Goal: Transaction & Acquisition: Purchase product/service

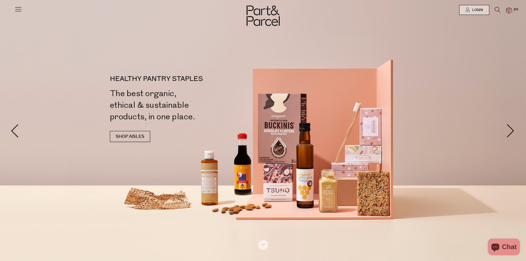
drag, startPoint x: 0, startPoint y: 0, endPoint x: 511, endPoint y: 10, distance: 511.2
click at [515, 8] on span "24" at bounding box center [515, 9] width 7 height 5
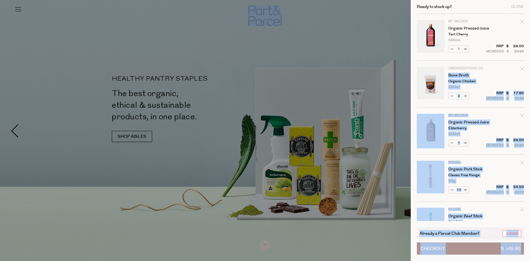
drag, startPoint x: 529, startPoint y: 64, endPoint x: 532, endPoint y: 96, distance: 32.2
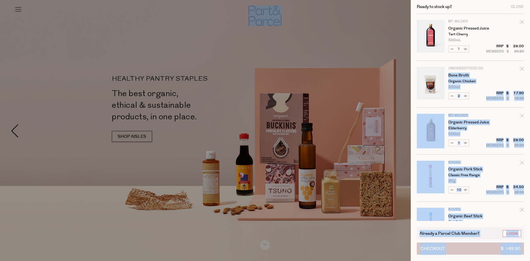
click at [435, 247] on span "Checkout" at bounding box center [432, 249] width 25 height 12
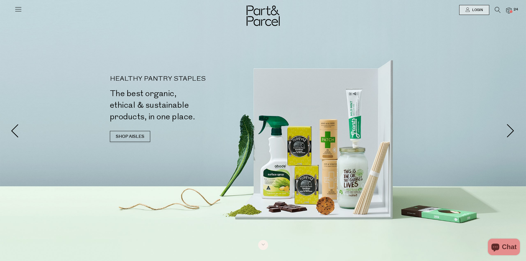
click at [16, 7] on icon at bounding box center [18, 9] width 8 height 8
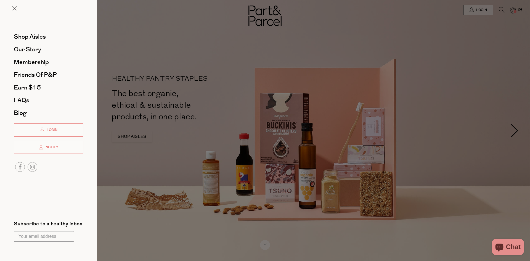
click at [502, 6] on div at bounding box center [265, 130] width 530 height 261
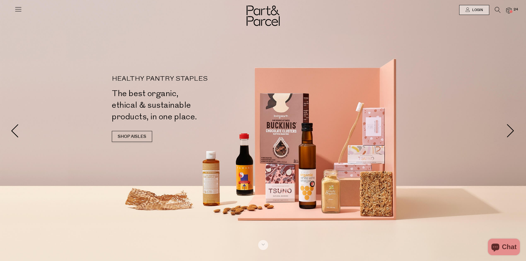
click at [517, 8] on span "24" at bounding box center [515, 9] width 7 height 5
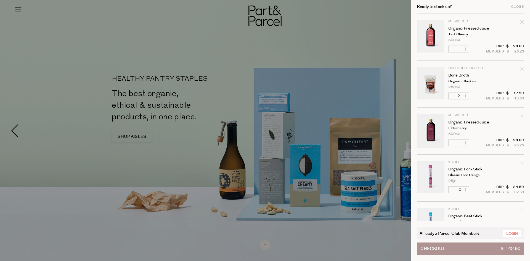
click at [443, 252] on span "Checkout" at bounding box center [432, 249] width 25 height 12
